Goal: Book appointment/travel/reservation

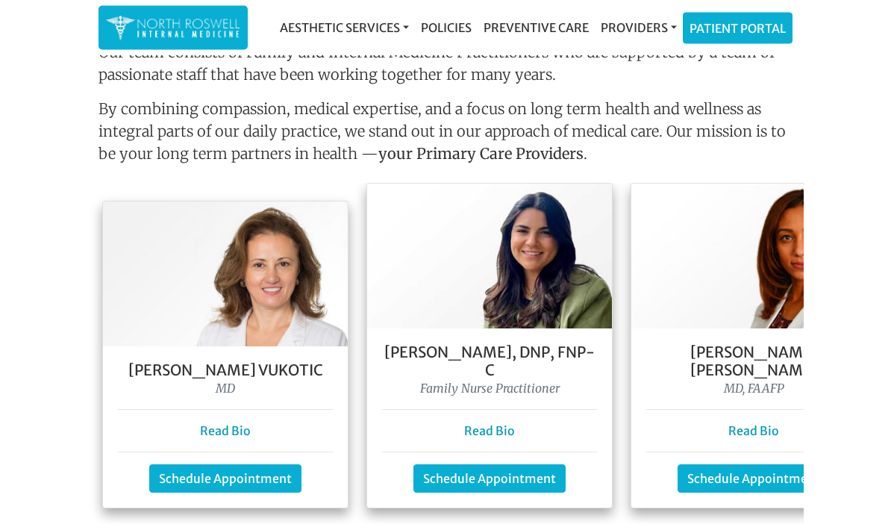
scroll to position [1247, 0]
click at [471, 423] on link "Read Bio" at bounding box center [489, 430] width 51 height 15
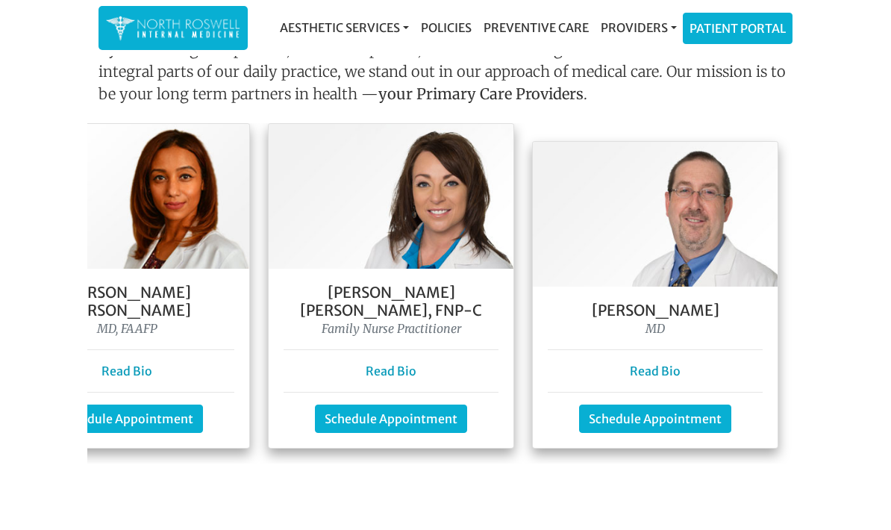
scroll to position [0, 626]
click at [382, 363] on link "Read Bio" at bounding box center [390, 370] width 51 height 15
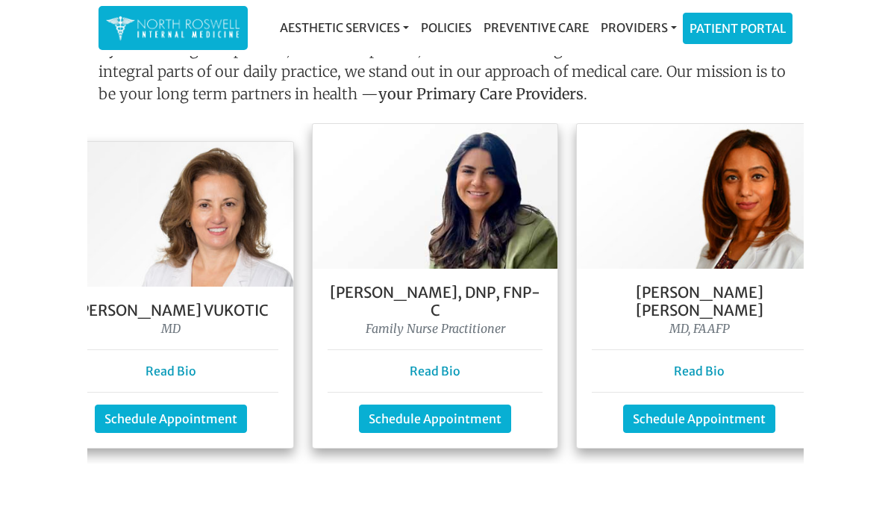
scroll to position [0, 19]
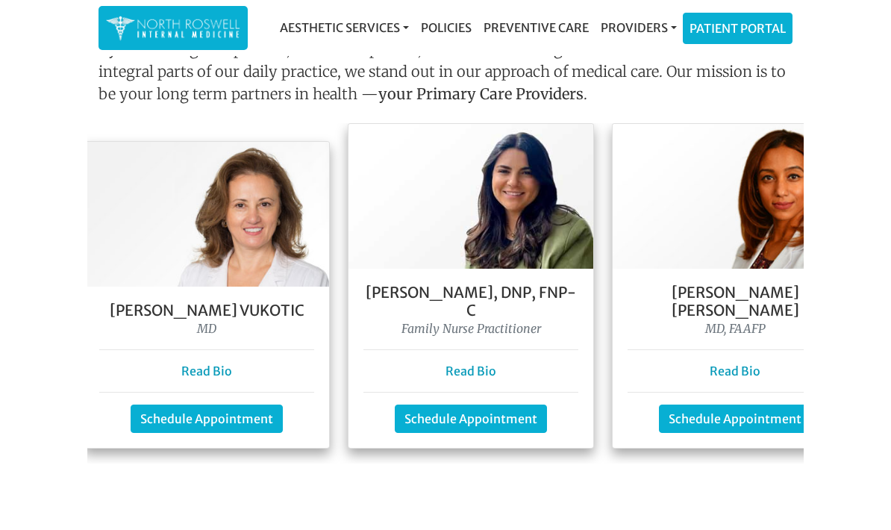
click at [192, 404] on link "Schedule Appointment" at bounding box center [207, 418] width 152 height 28
click at [198, 363] on link "Read Bio" at bounding box center [206, 370] width 51 height 15
click at [720, 25] on link "Patient Portal" at bounding box center [737, 28] width 108 height 30
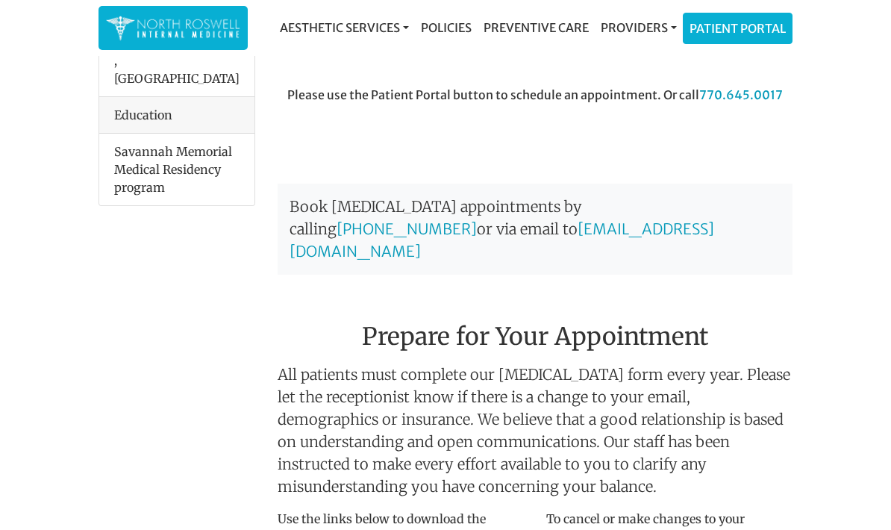
scroll to position [584, 0]
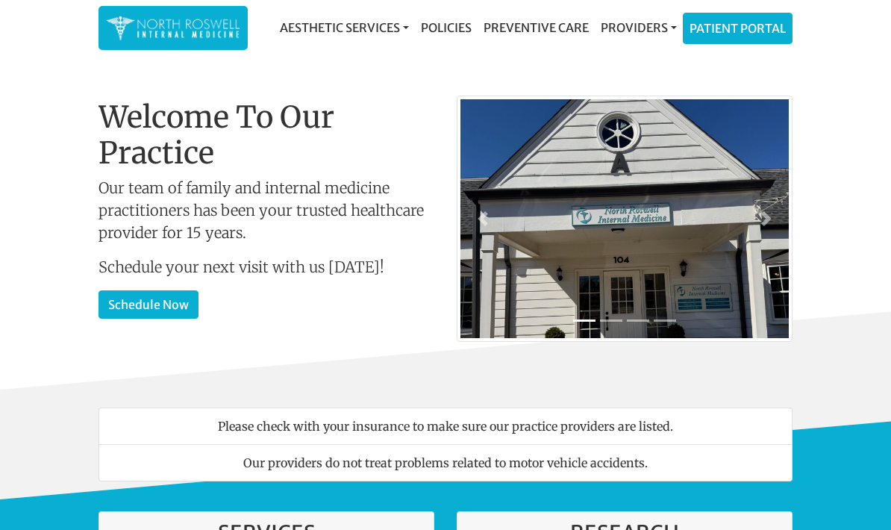
click at [722, 37] on link "Patient Portal" at bounding box center [737, 28] width 108 height 30
